Goal: Transaction & Acquisition: Purchase product/service

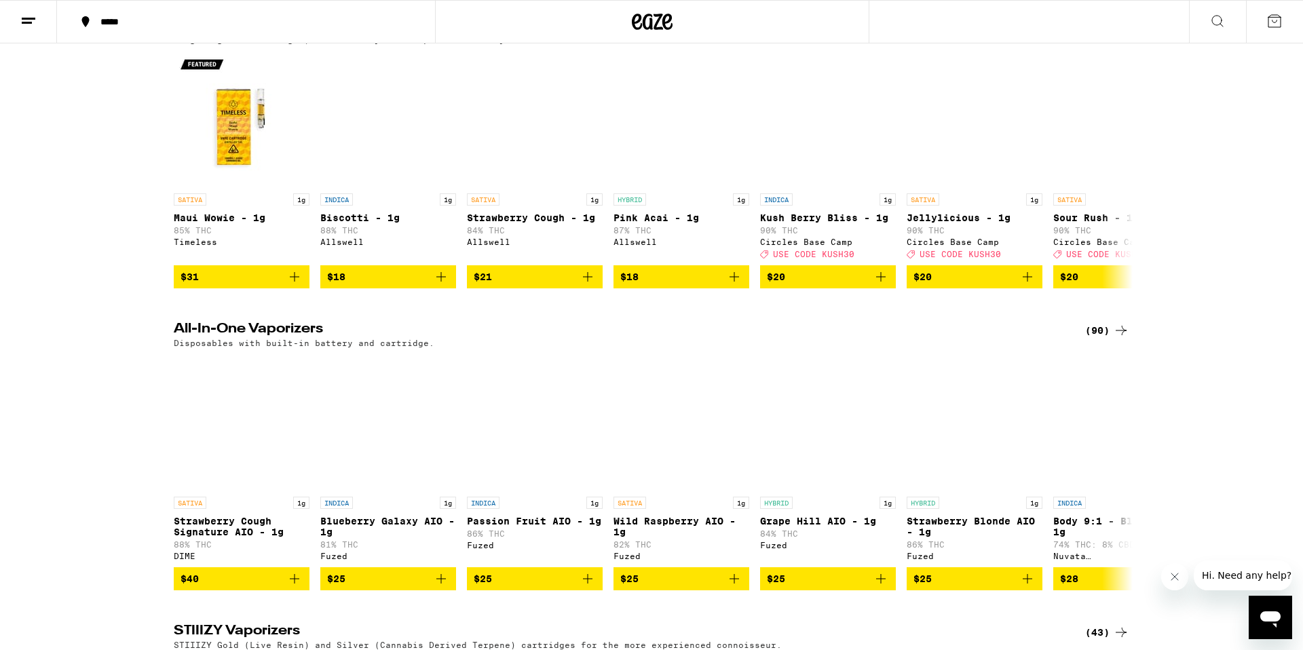
scroll to position [1745, 0]
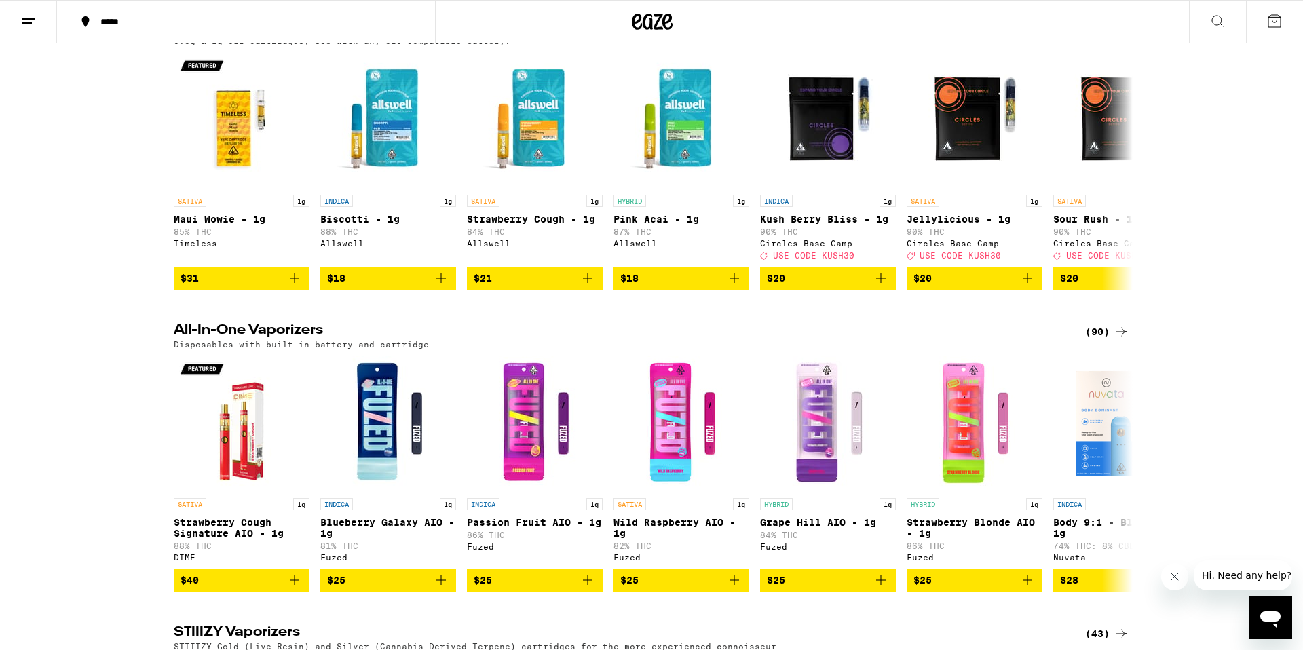
click at [1211, 30] on button at bounding box center [1217, 22] width 57 height 43
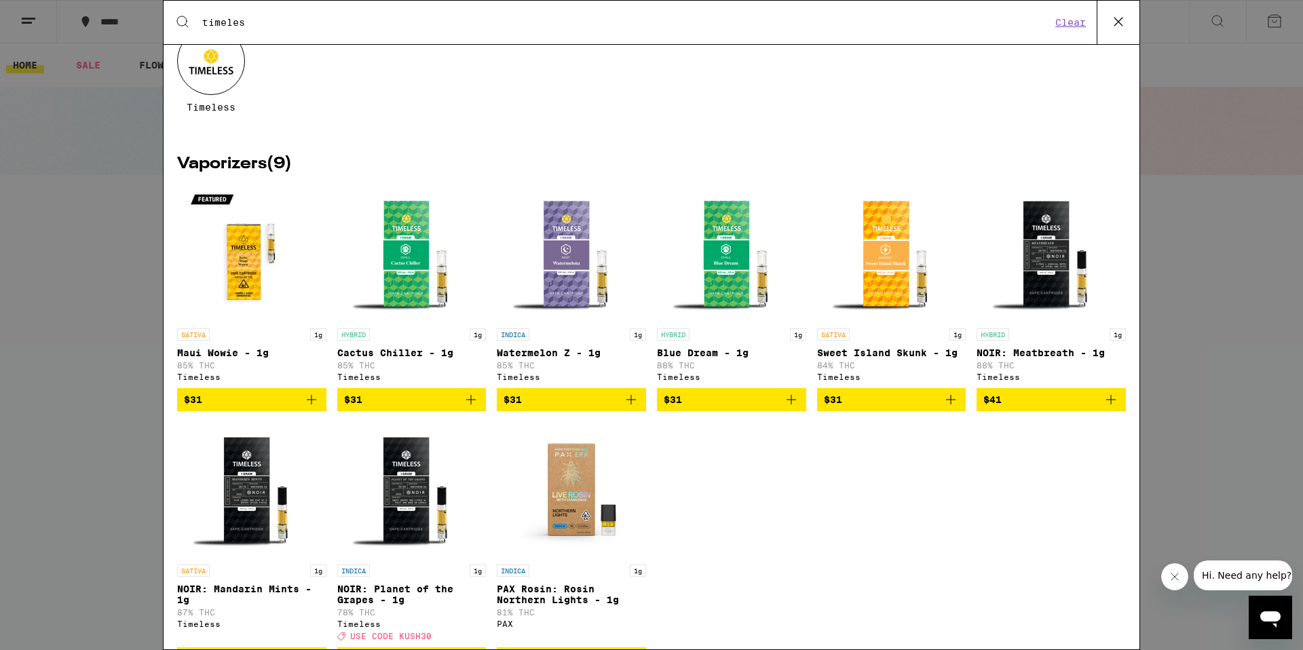
scroll to position [109, 0]
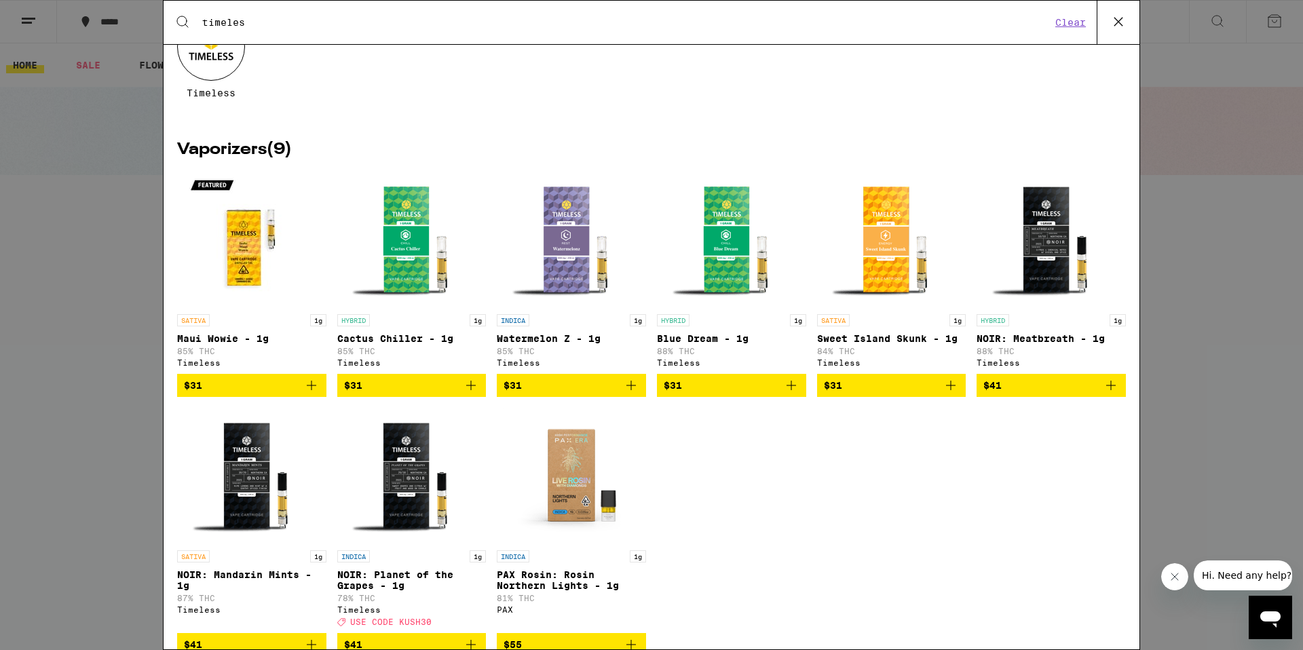
type input "timeles"
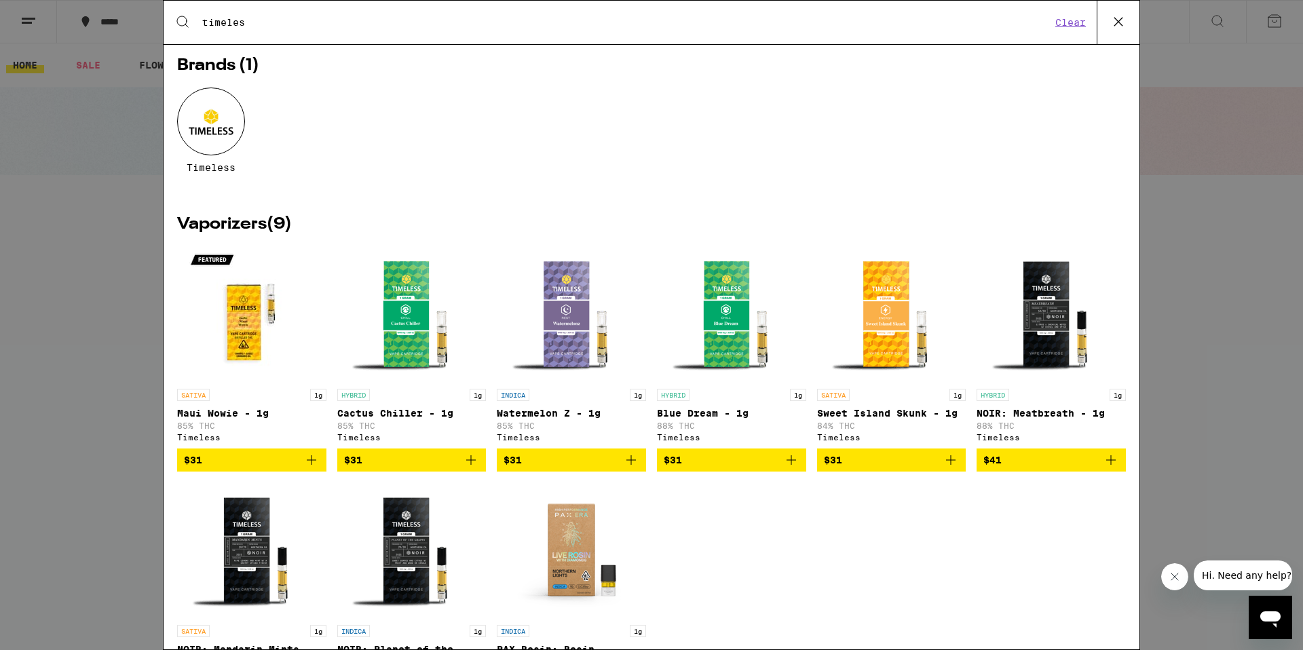
click at [1122, 18] on icon at bounding box center [1118, 22] width 20 height 20
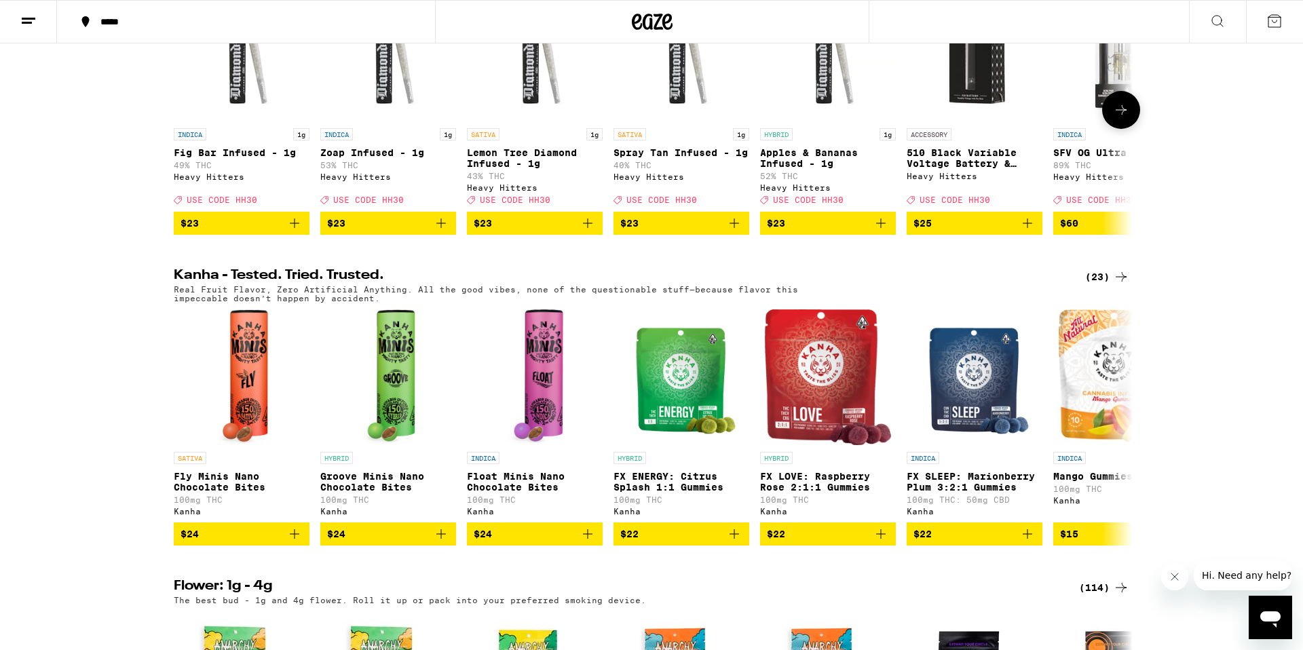
scroll to position [731, 0]
